Goal: Information Seeking & Learning: Learn about a topic

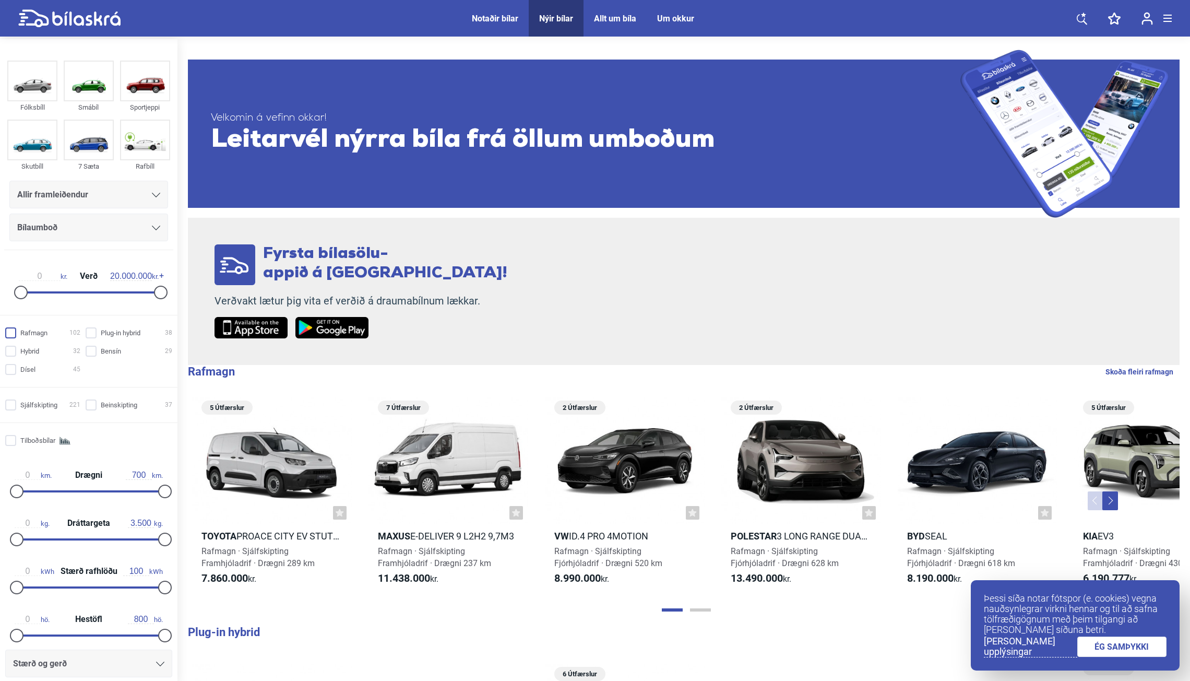
click at [15, 335] on input "Rafmagn 102" at bounding box center [44, 333] width 75 height 11
checkbox input "true"
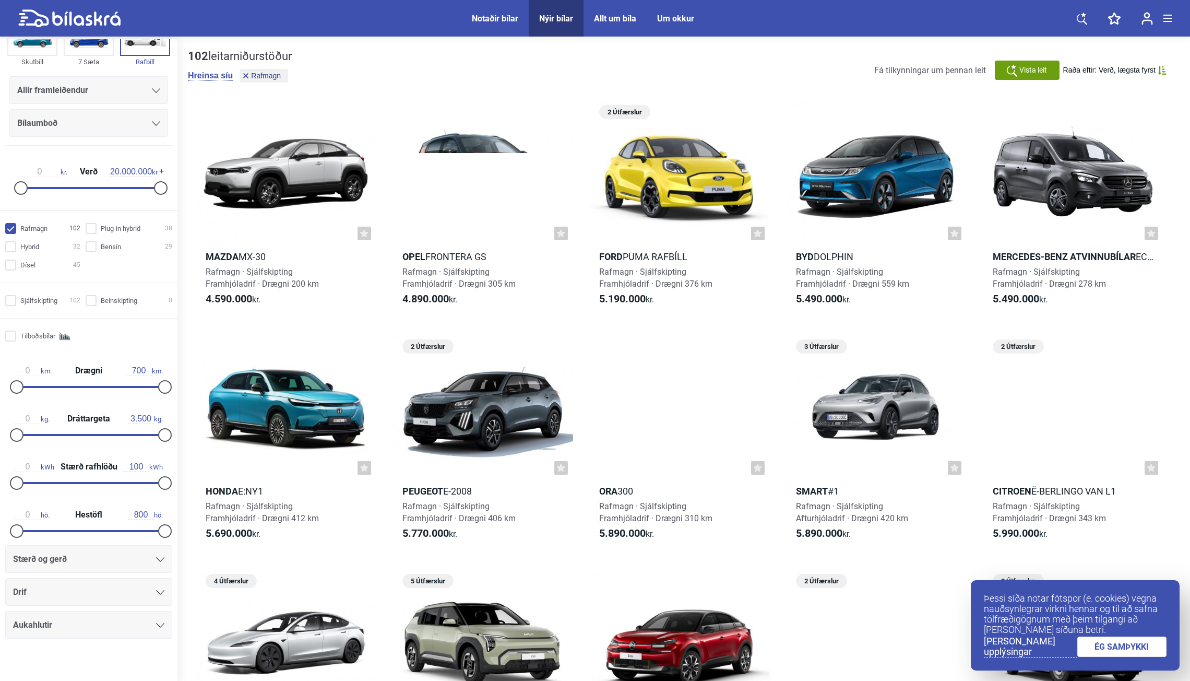
scroll to position [112, 0]
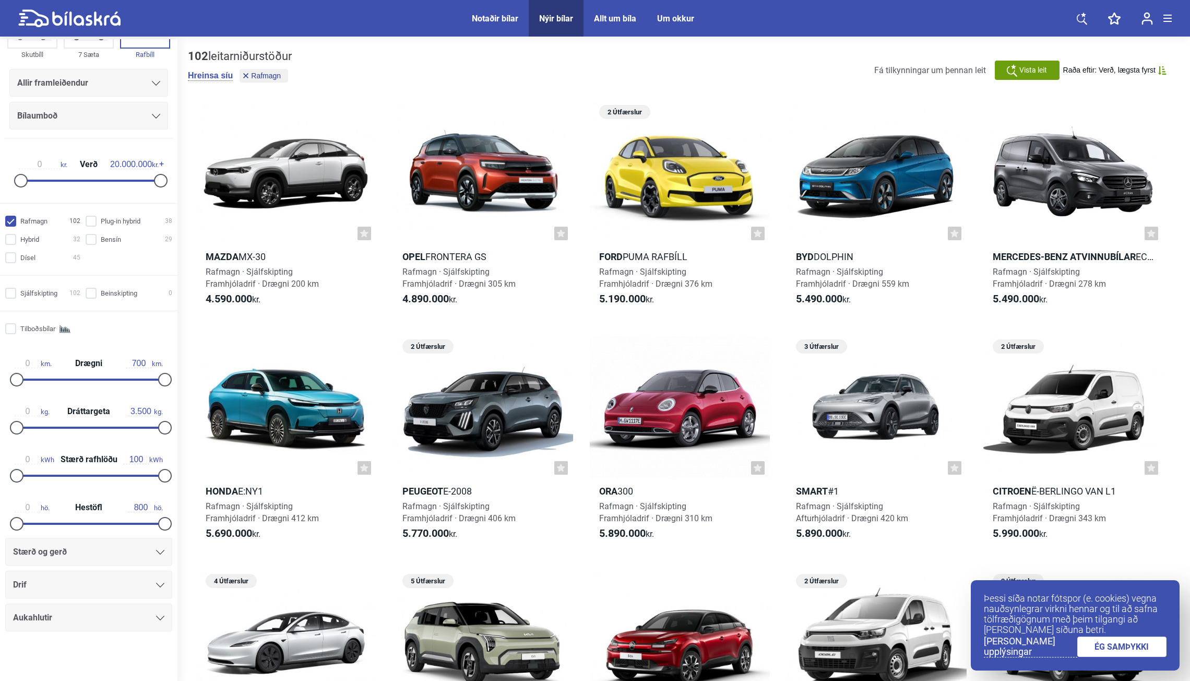
click at [1106, 651] on link "ÉG SAMÞYKKI" at bounding box center [1123, 646] width 90 height 20
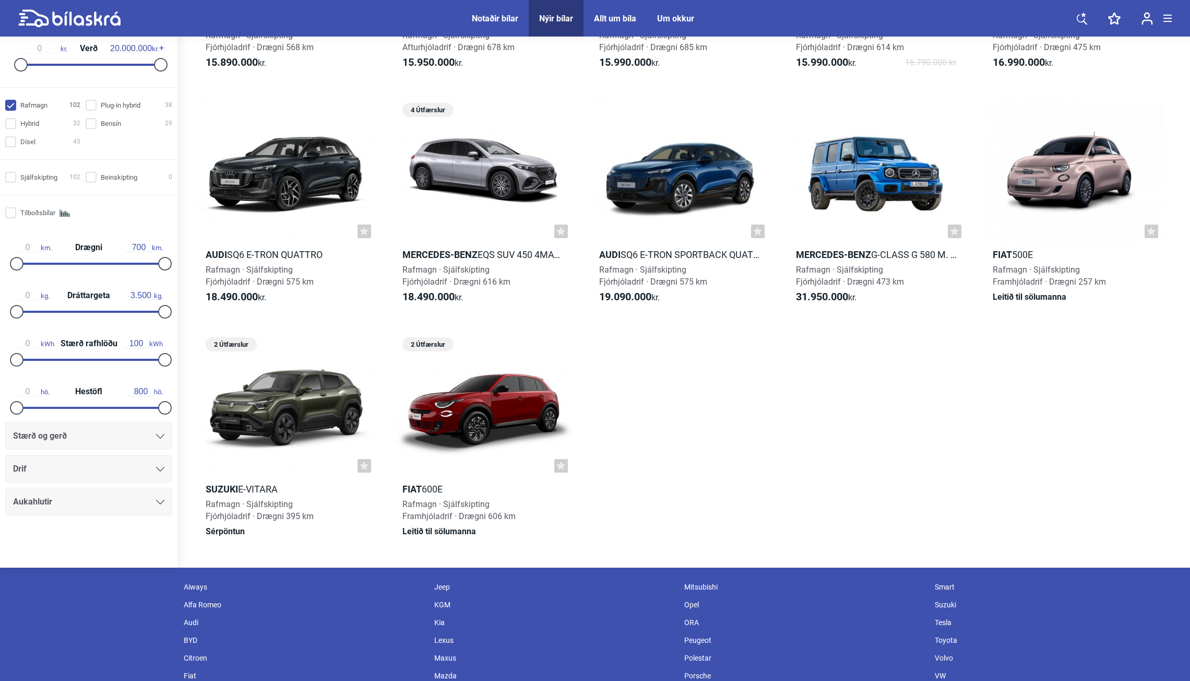
scroll to position [4454, 0]
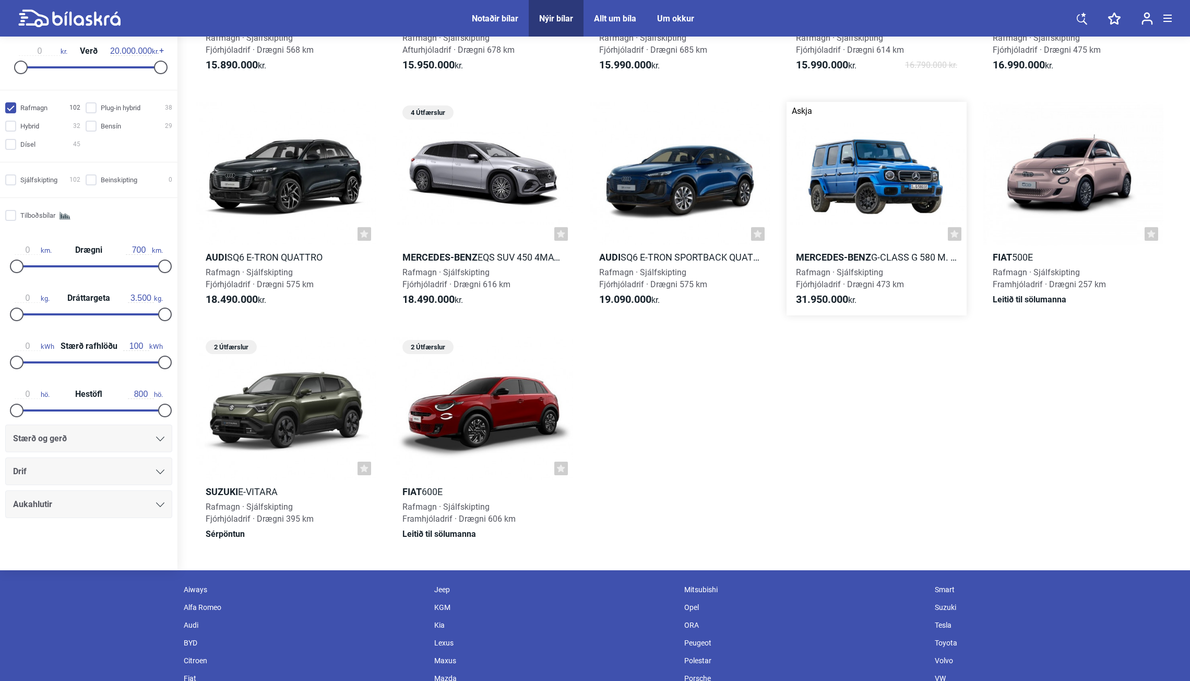
click at [842, 256] on b "Mercedes-Benz" at bounding box center [833, 257] width 75 height 11
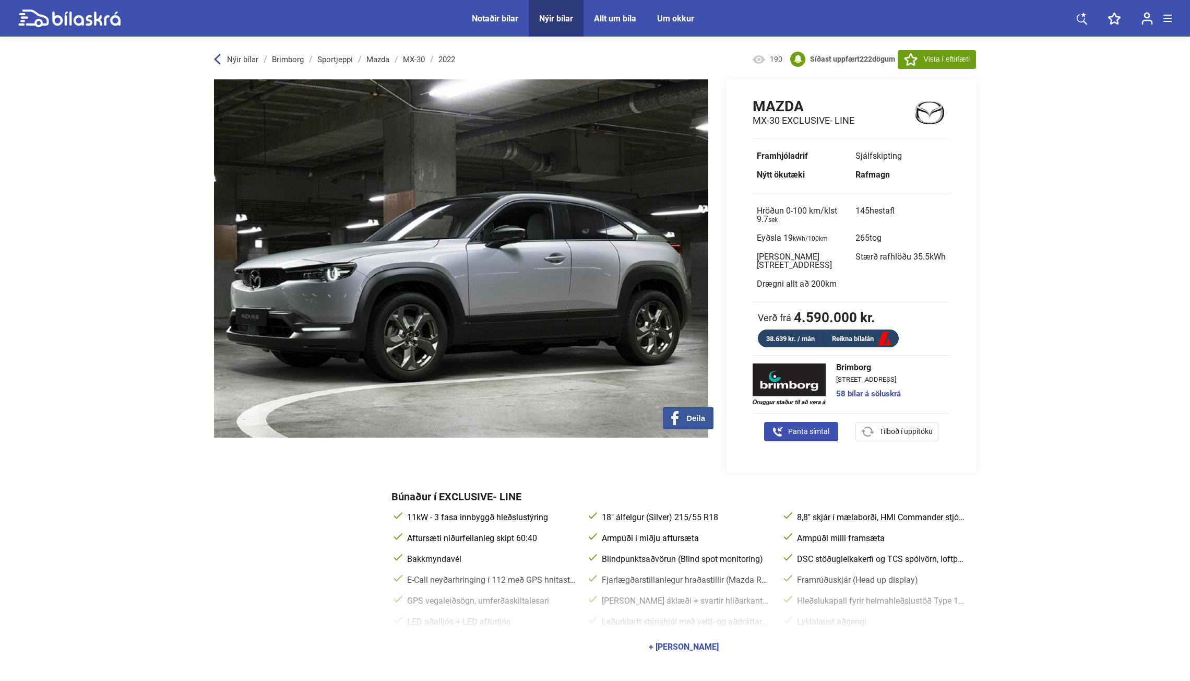
click at [607, 266] on img at bounding box center [461, 258] width 494 height 358
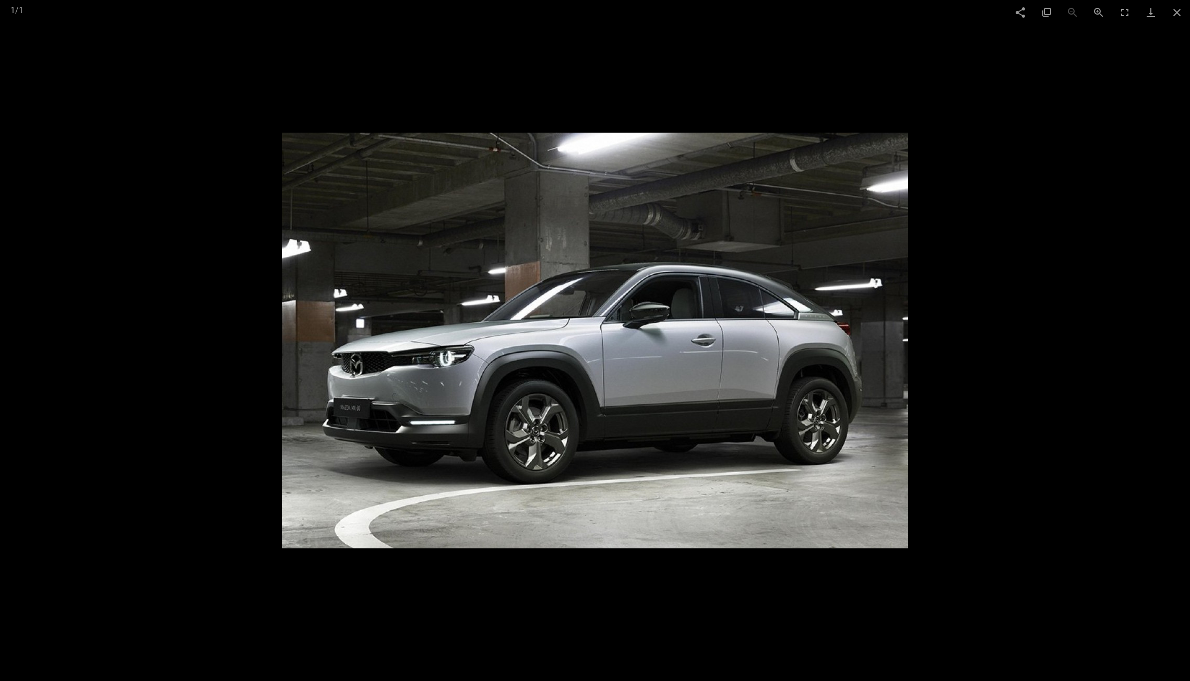
click at [965, 299] on div at bounding box center [595, 340] width 1190 height 681
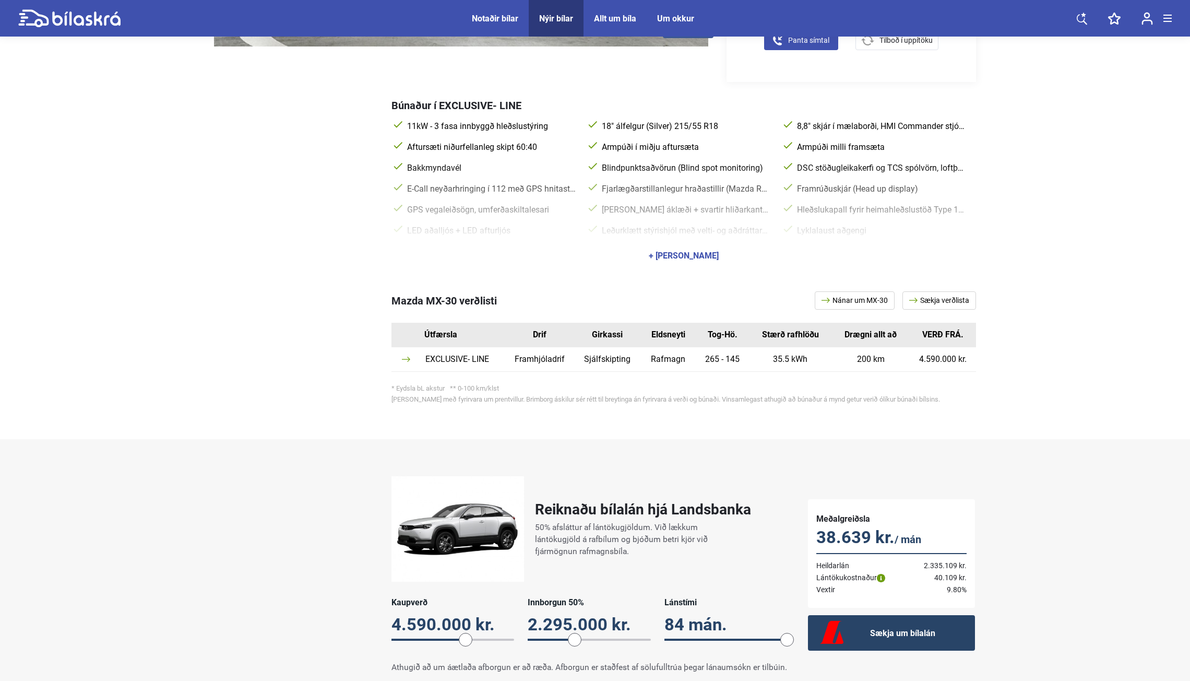
scroll to position [365, 0]
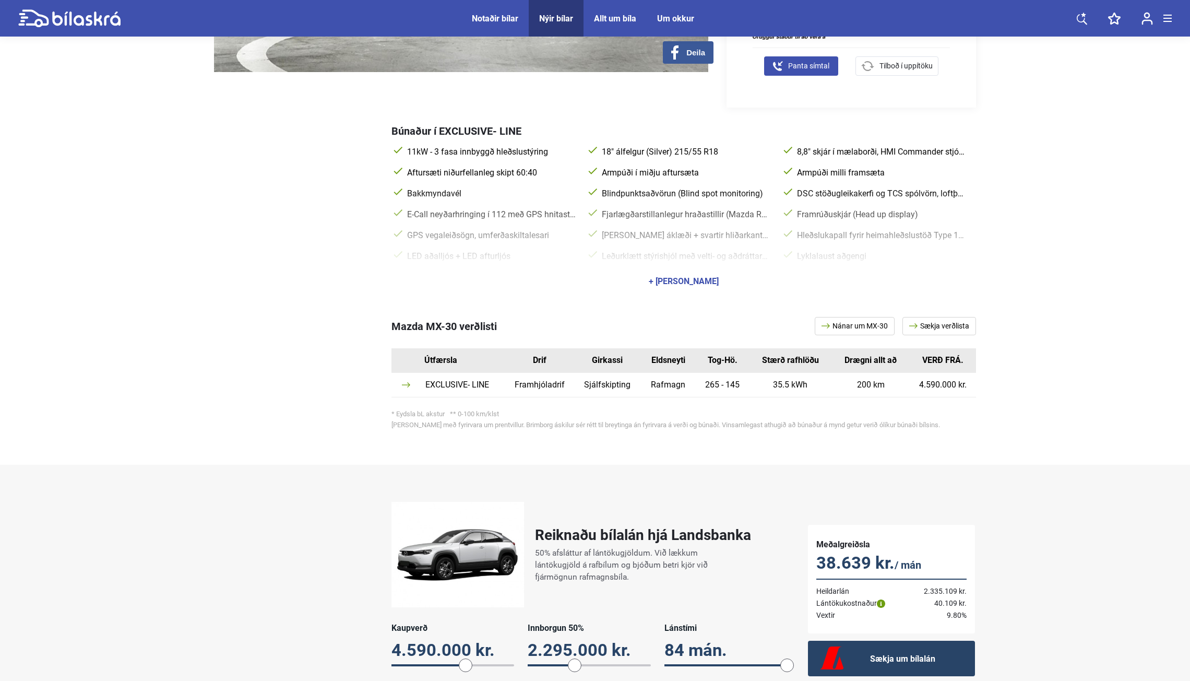
click at [690, 282] on div "+ [PERSON_NAME]" at bounding box center [684, 281] width 70 height 8
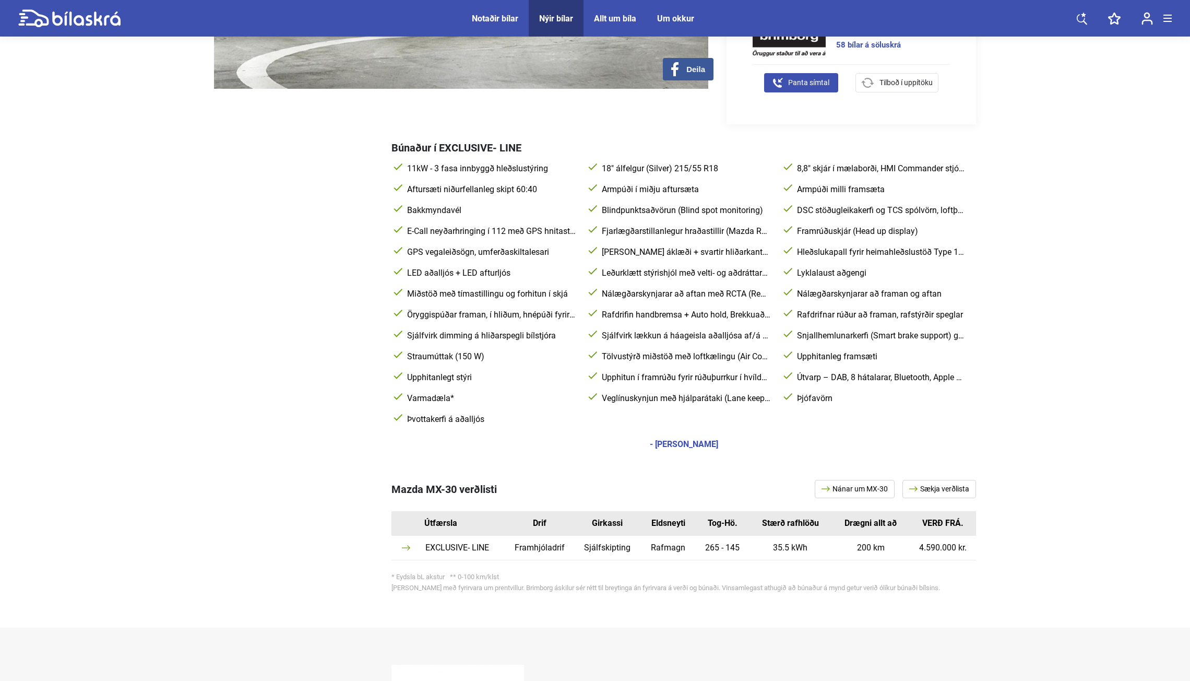
scroll to position [0, 0]
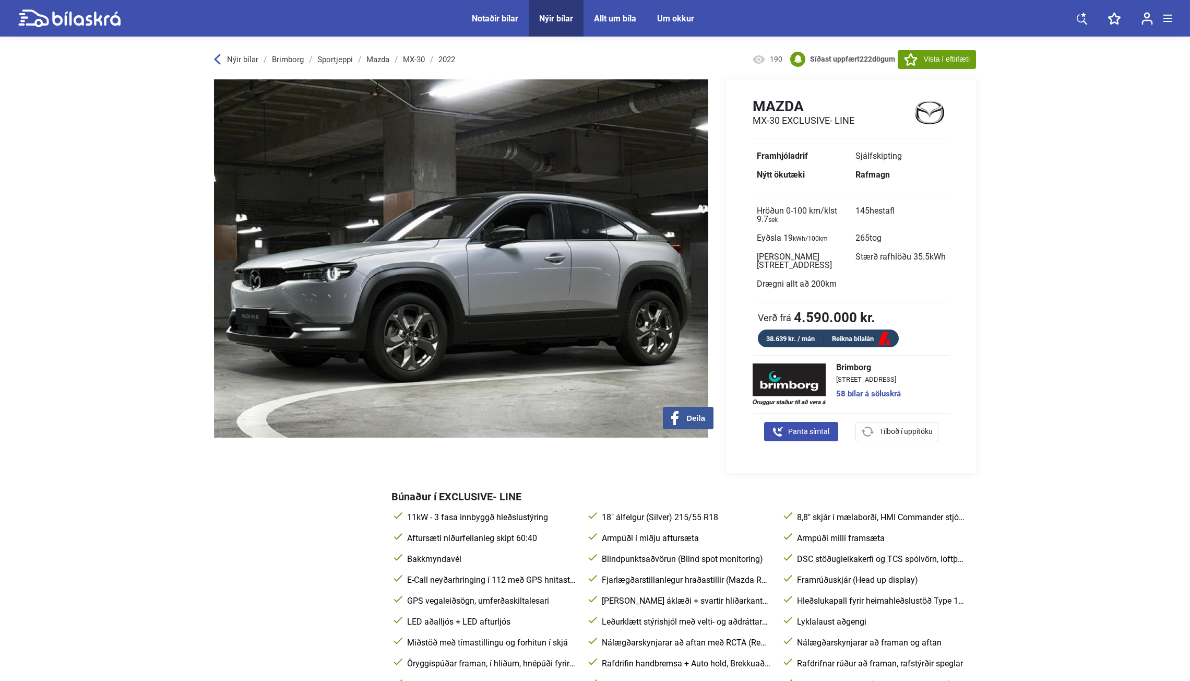
drag, startPoint x: 767, startPoint y: 217, endPoint x: 969, endPoint y: 217, distance: 201.5
click at [969, 217] on div "Hröðun 0-100 km/klst 9.7 sek 145 hestafl Eyðsla 19 kWh/100km 265 tog Sætafjöldi…" at bounding box center [852, 248] width 250 height 92
click at [966, 217] on div "Hröðun 0-100 km/klst 9.7 sek 145 hestafl Eyðsla 19 kWh/100km 265 tog Sætafjöldi…" at bounding box center [852, 248] width 250 height 92
drag, startPoint x: 913, startPoint y: 253, endPoint x: 937, endPoint y: 252, distance: 24.0
click at [937, 252] on span "Stærð rafhlöðu 35.5 kWh" at bounding box center [901, 260] width 99 height 27
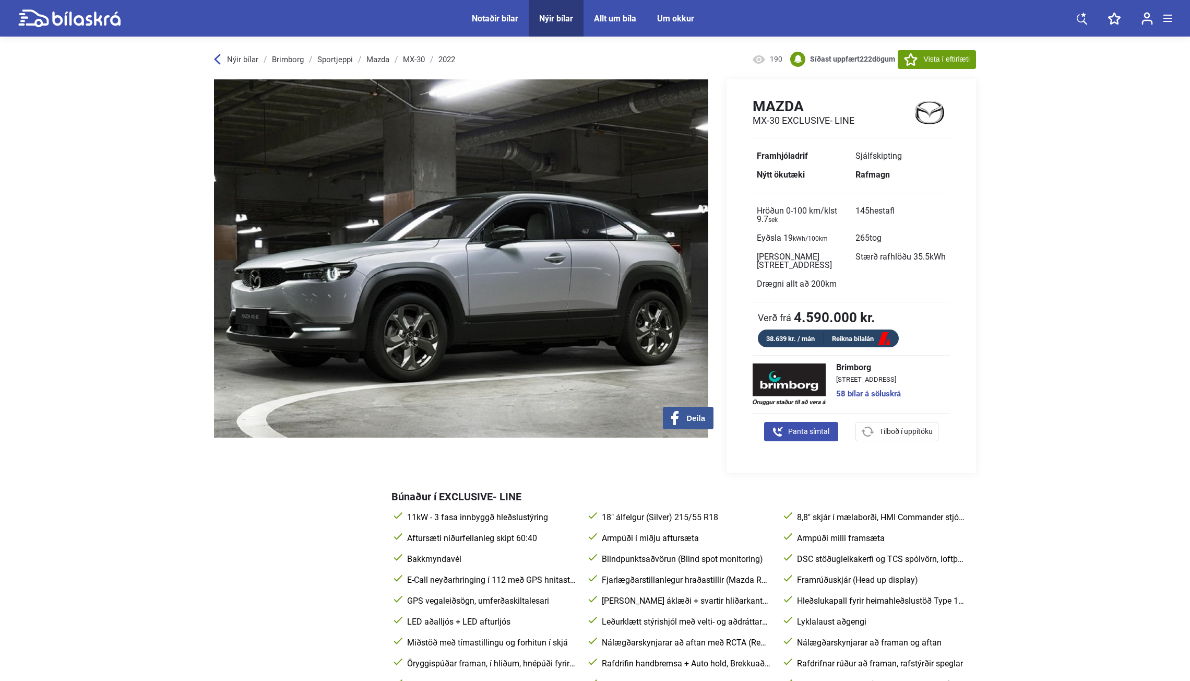
click at [938, 244] on span "265 tog" at bounding box center [901, 238] width 99 height 19
drag, startPoint x: 758, startPoint y: 285, endPoint x: 909, endPoint y: 285, distance: 150.9
click at [909, 285] on div "Hröðun 0-100 km/klst 9.7 sek 145 hestafl Eyðsla 19 kWh/100km 265 tog Sætafjöldi…" at bounding box center [852, 248] width 250 height 92
